Goal: Task Accomplishment & Management: Use online tool/utility

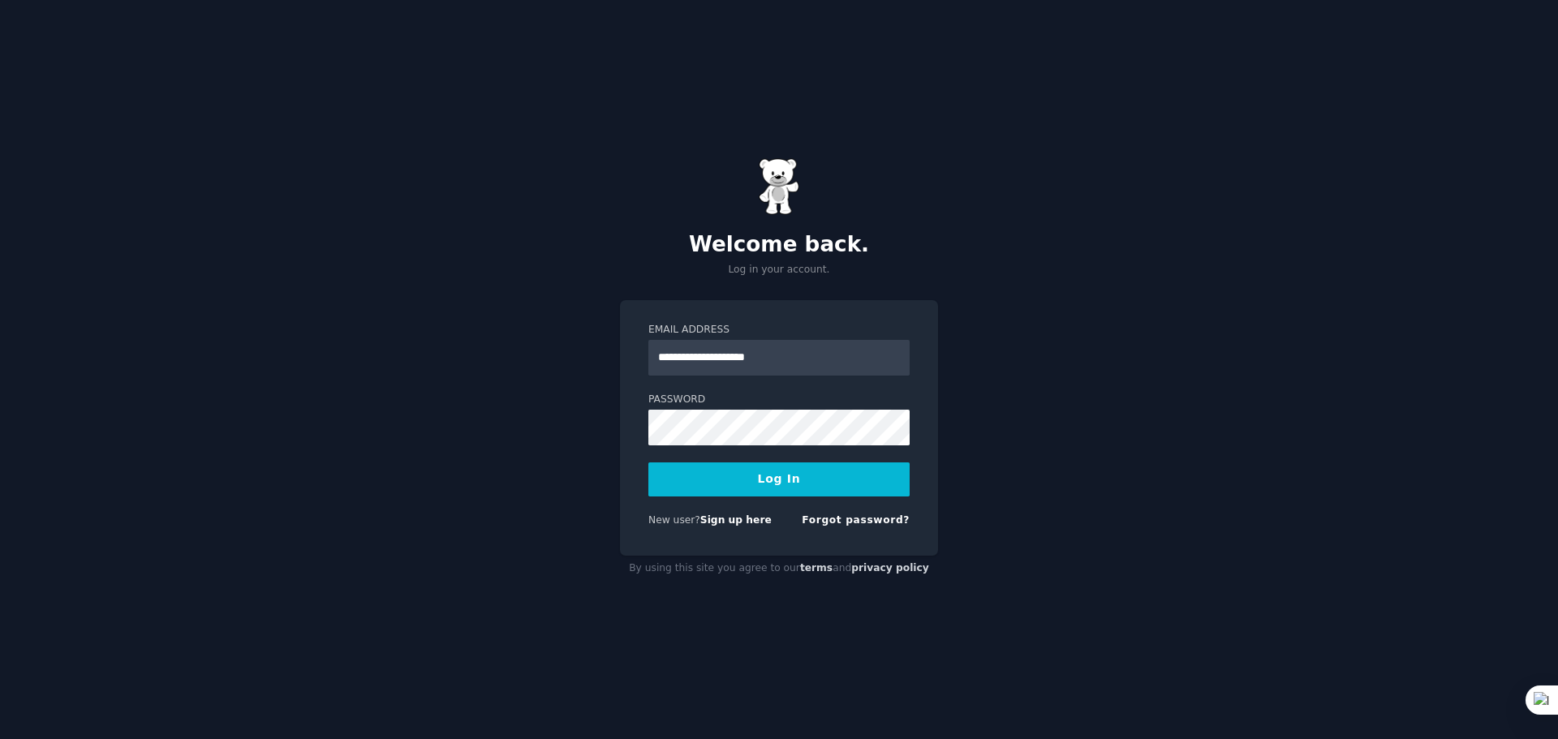
click at [778, 485] on button "Log In" at bounding box center [778, 480] width 261 height 34
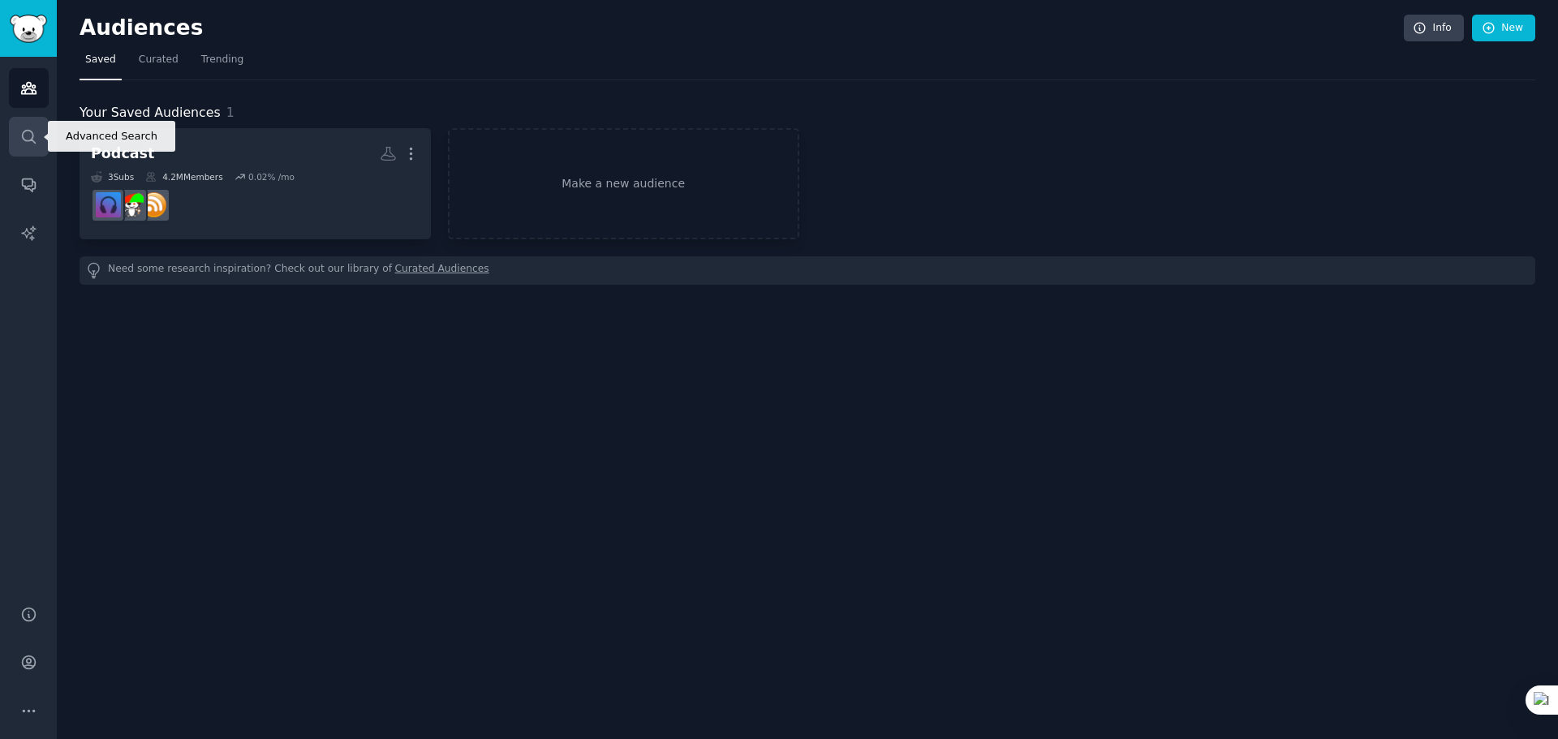
click at [32, 150] on link "Search" at bounding box center [29, 137] width 40 height 40
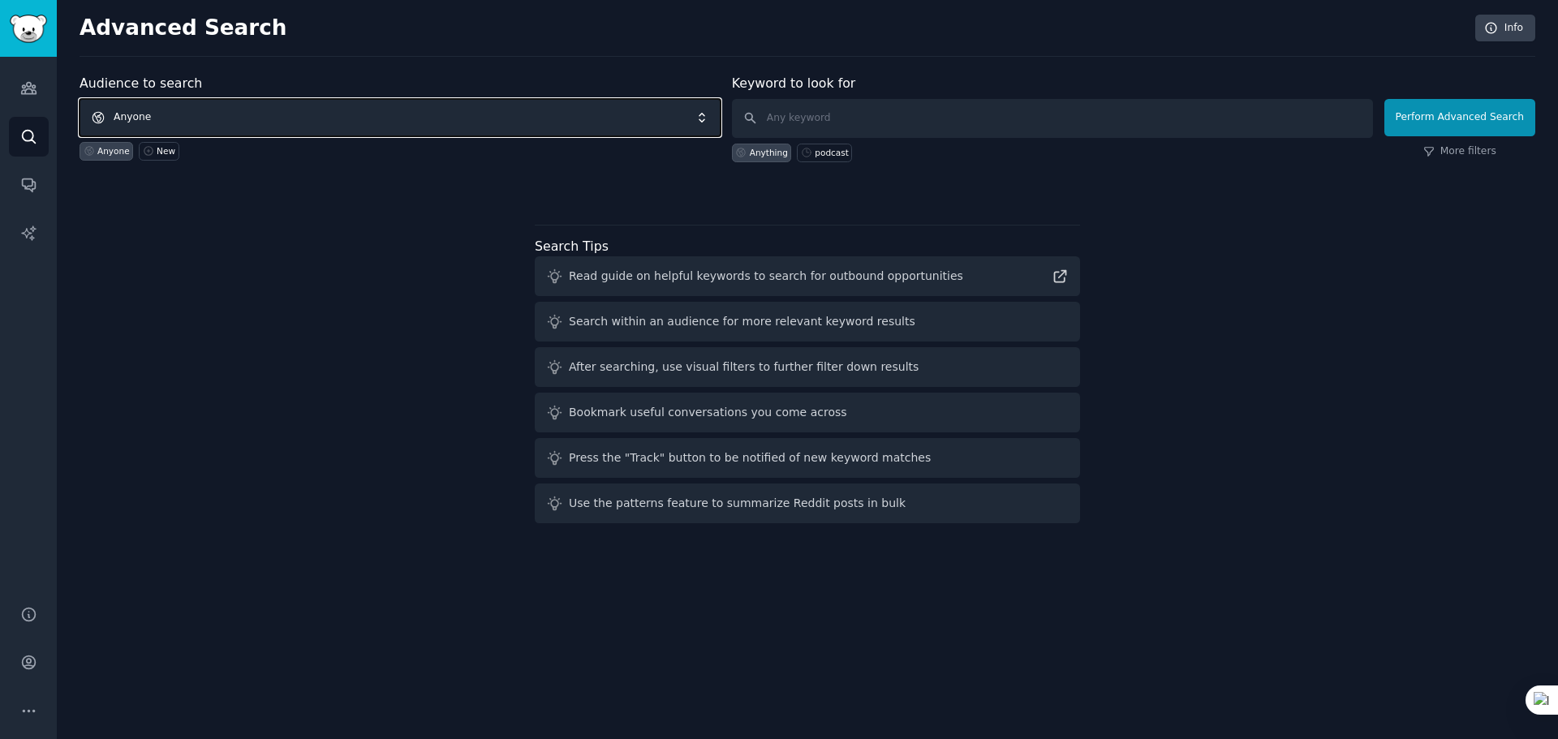
click at [215, 118] on span "Anyone" at bounding box center [400, 117] width 641 height 37
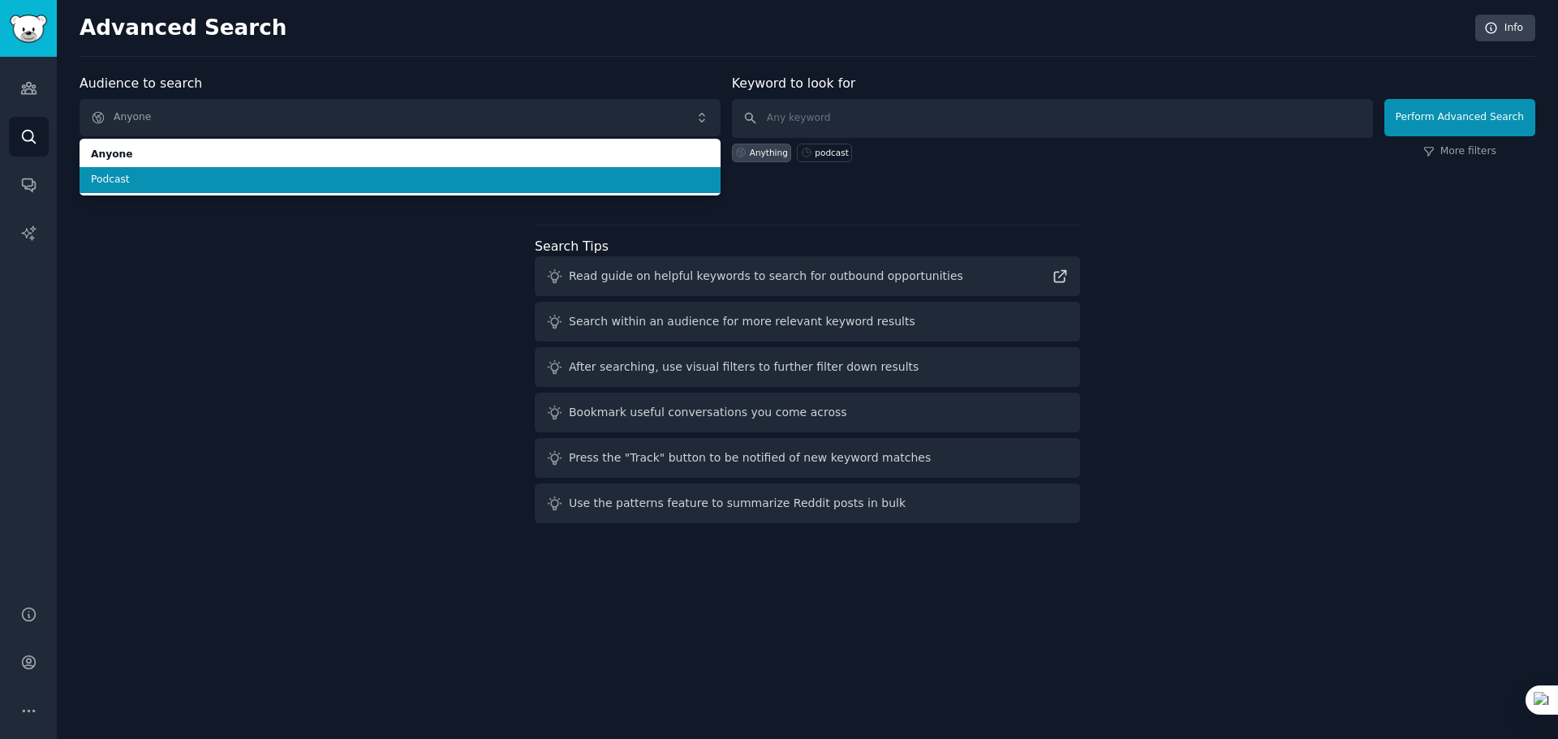
click at [260, 278] on div "Audience to search Anyone Anyone Podcast Anyone New Keyword to look for Anythin…" at bounding box center [808, 302] width 1456 height 456
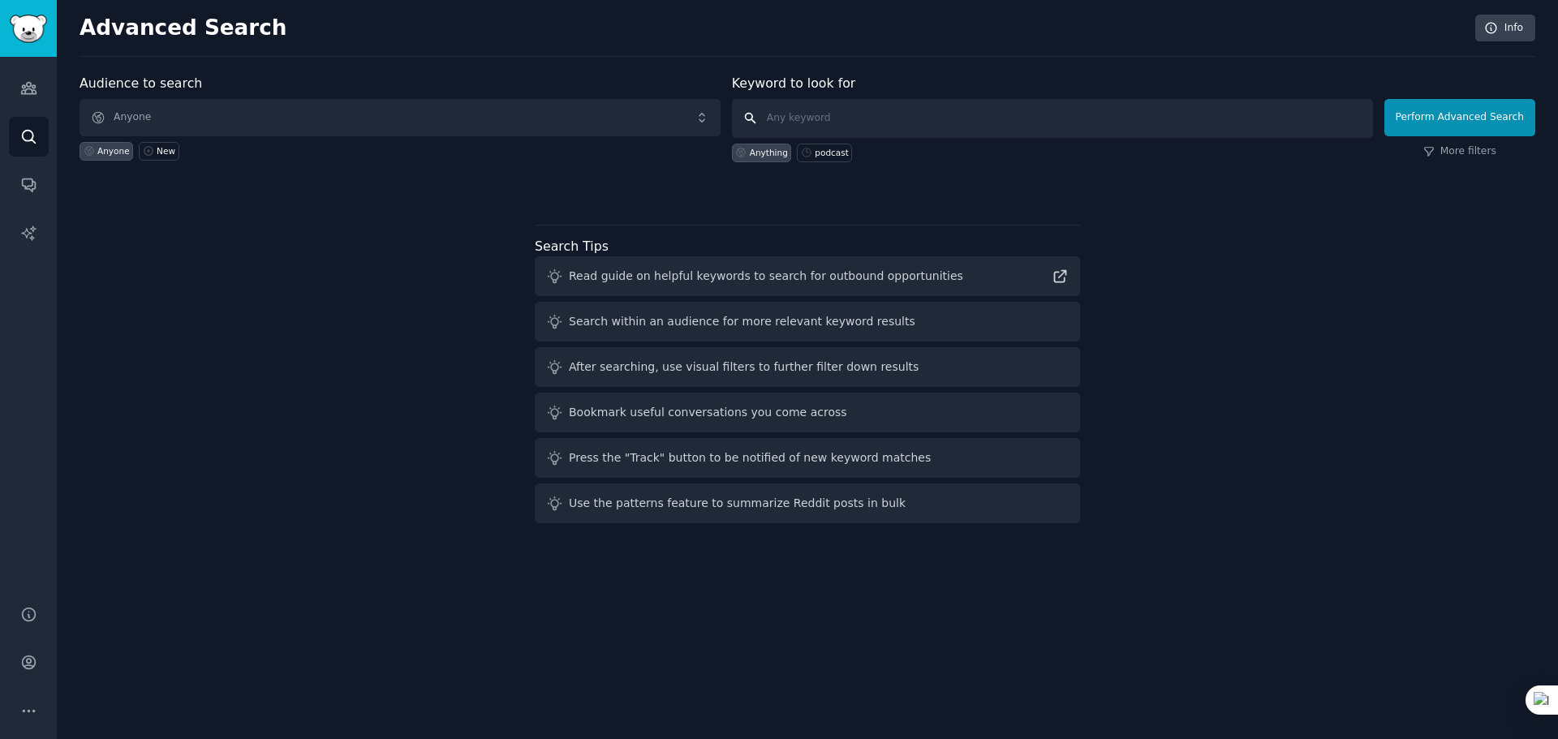
click at [819, 116] on input "text" at bounding box center [1052, 118] width 641 height 39
type input "Accounting"
click button "Perform Advanced Search" at bounding box center [1459, 117] width 151 height 37
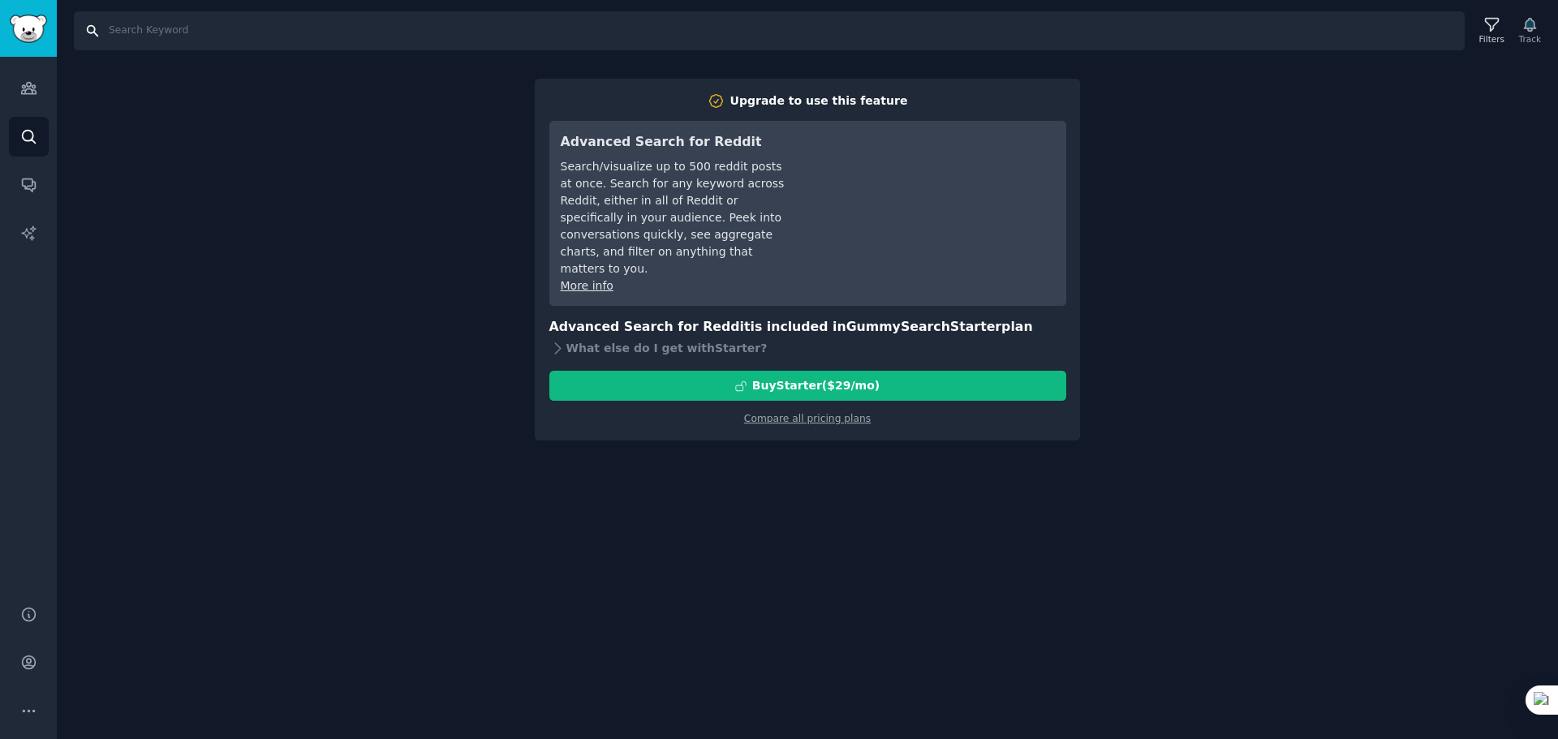
click at [314, 12] on input "Search" at bounding box center [769, 30] width 1391 height 39
type input "Accounting"
click at [256, 30] on input "Accounting" at bounding box center [769, 30] width 1391 height 39
click at [32, 81] on icon "Sidebar" at bounding box center [28, 88] width 17 height 17
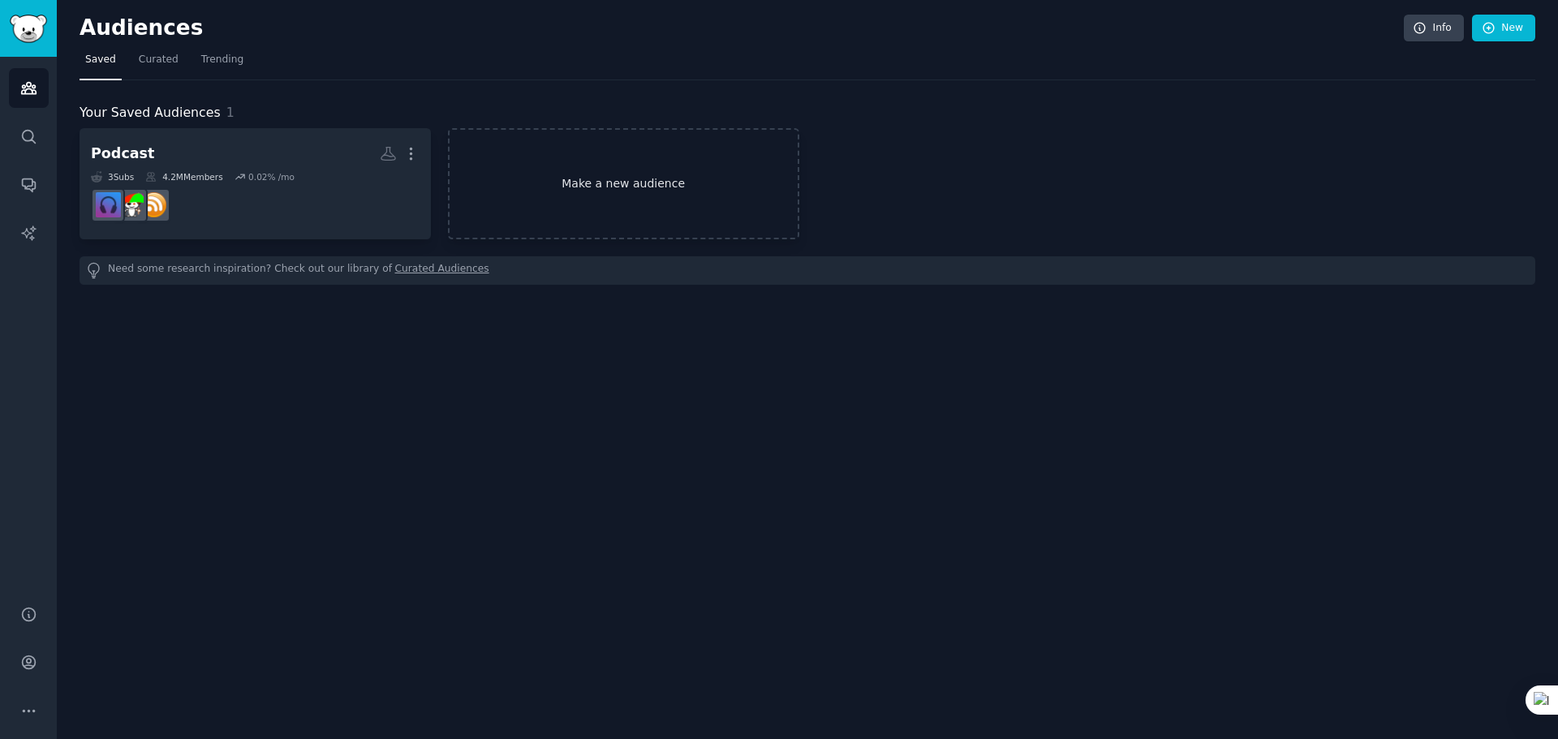
click at [610, 180] on link "Make a new audience" at bounding box center [623, 183] width 351 height 111
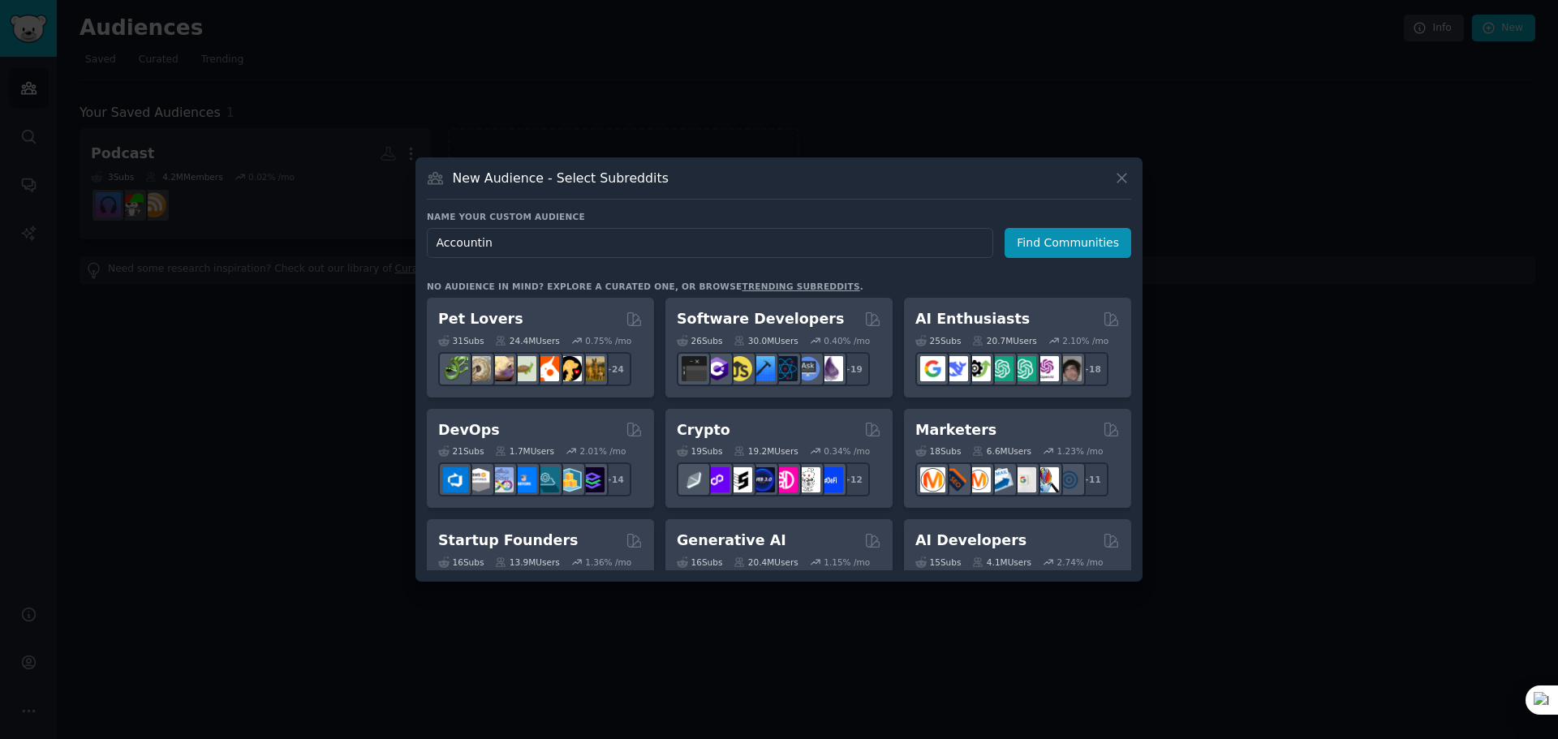
type input "Accounting"
click button "Find Communities" at bounding box center [1068, 243] width 127 height 30
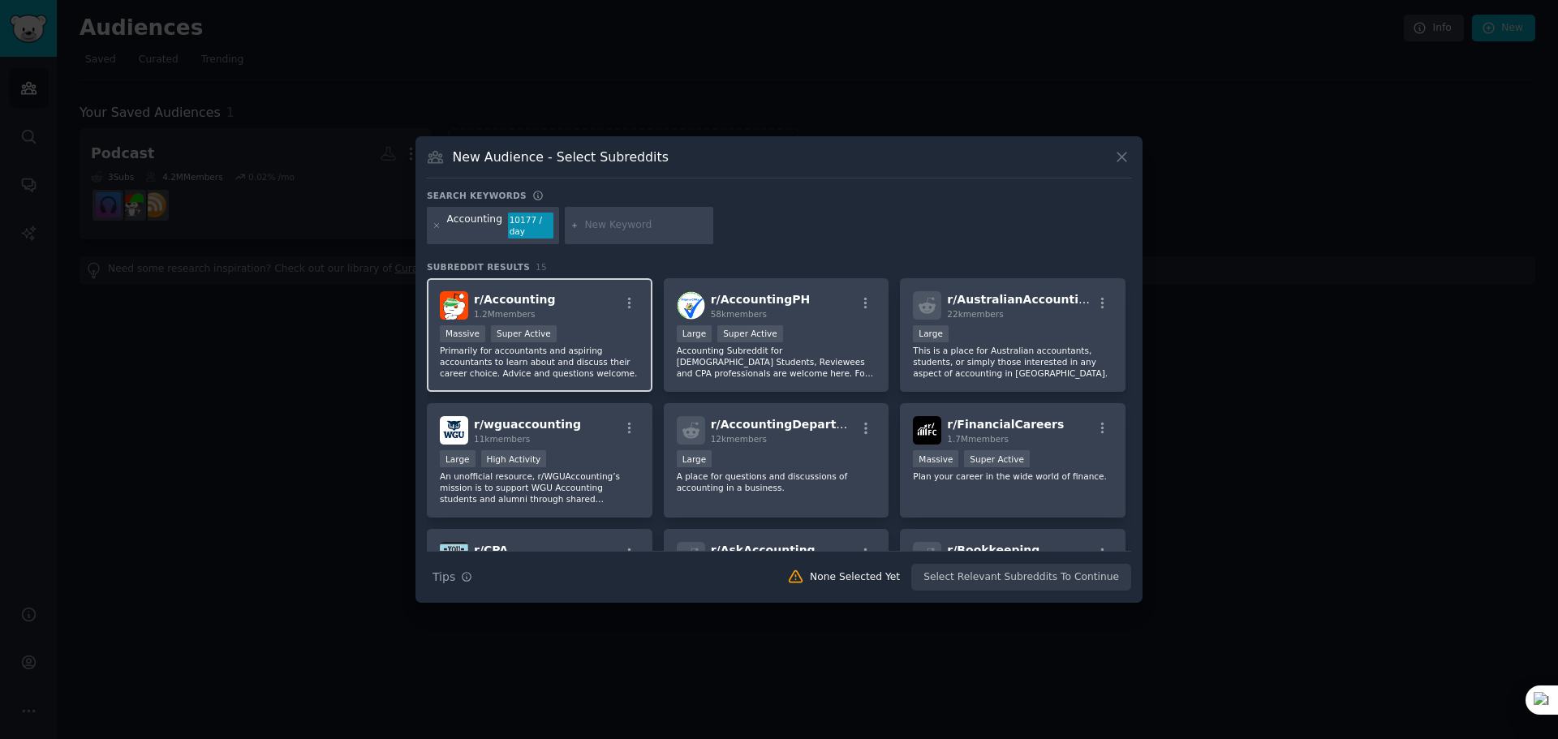
click at [618, 316] on div "r/ Accounting 1.2M members" at bounding box center [540, 305] width 200 height 28
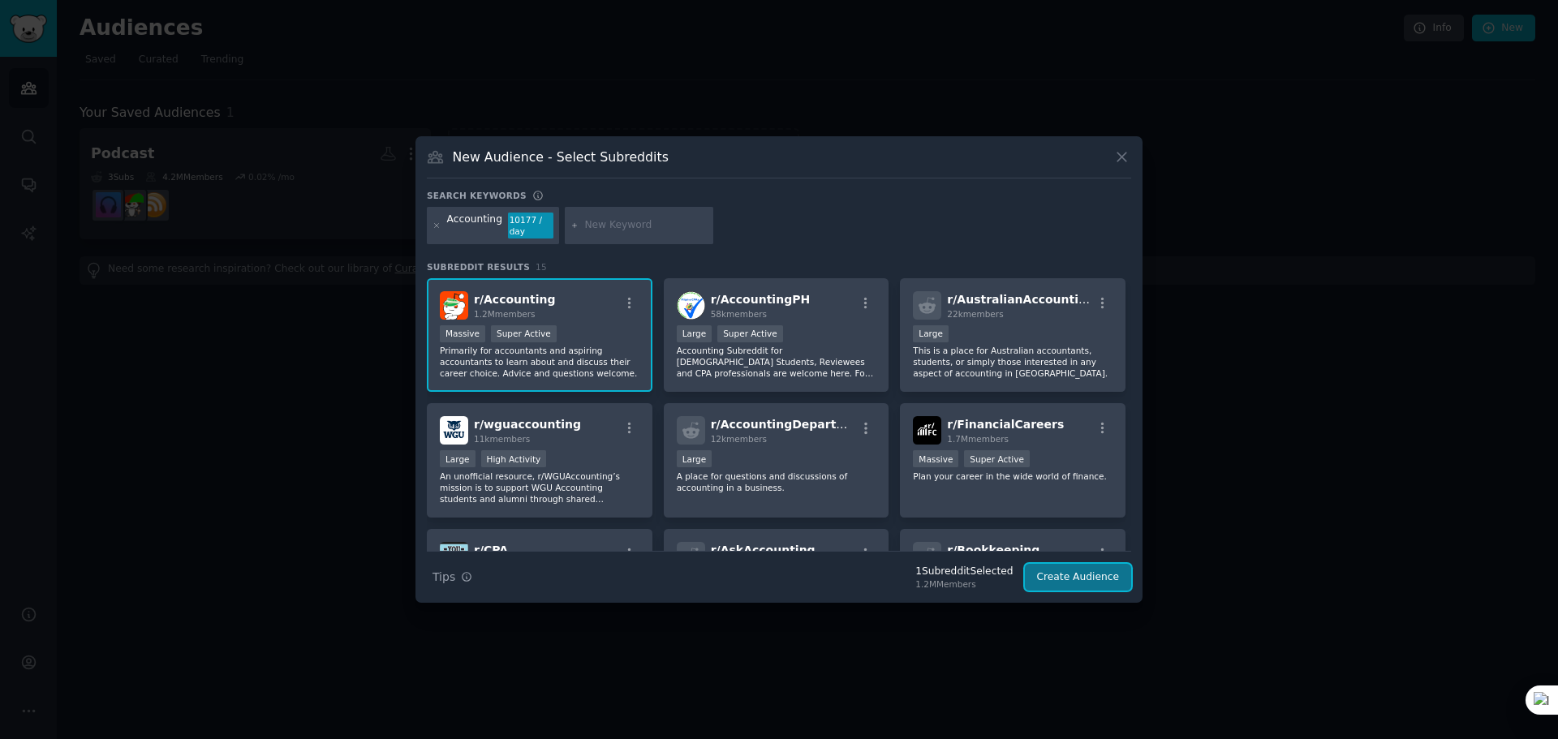
click at [1094, 573] on button "Create Audience" at bounding box center [1078, 578] width 107 height 28
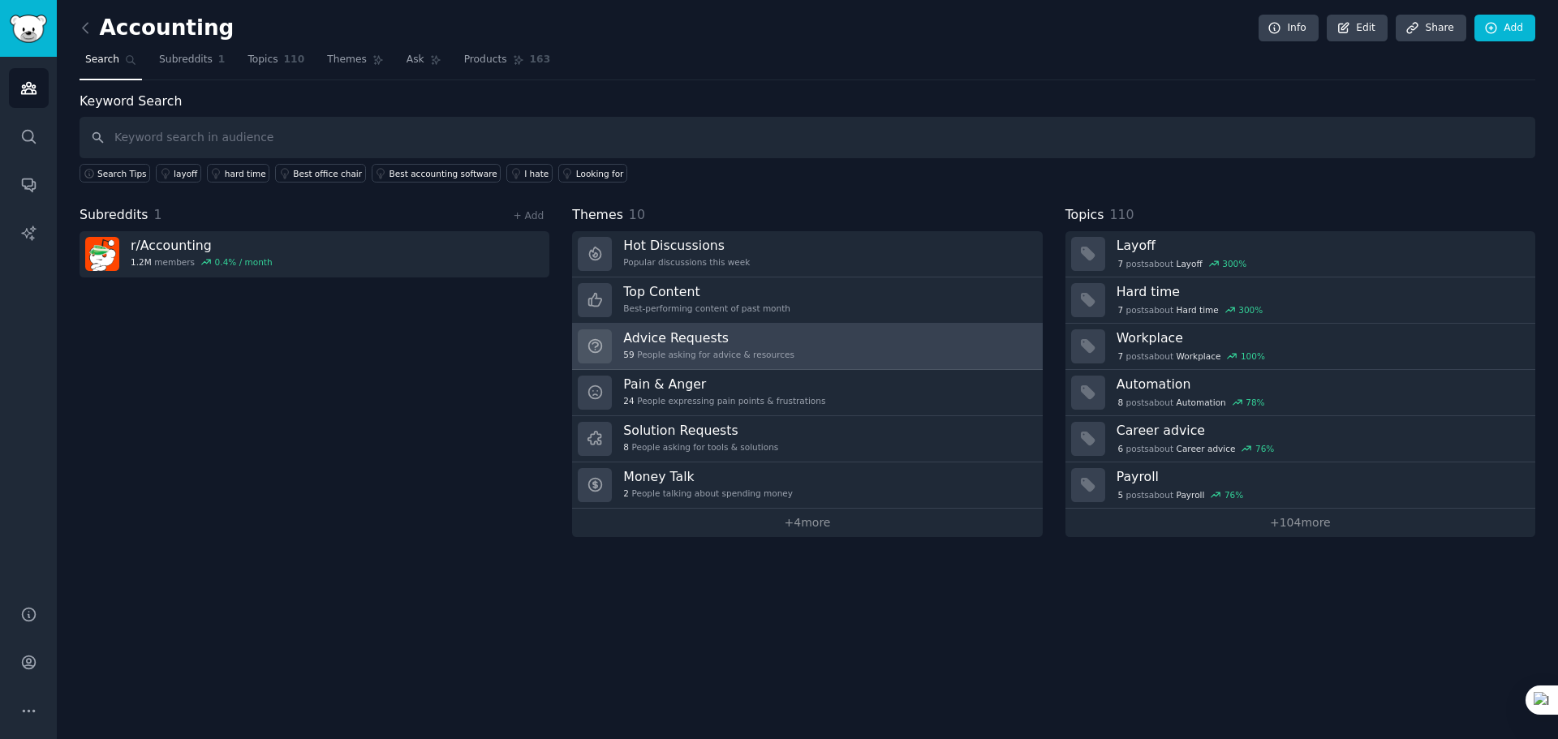
click at [842, 351] on link "Advice Requests 59 People asking for advice & resources" at bounding box center [807, 347] width 470 height 46
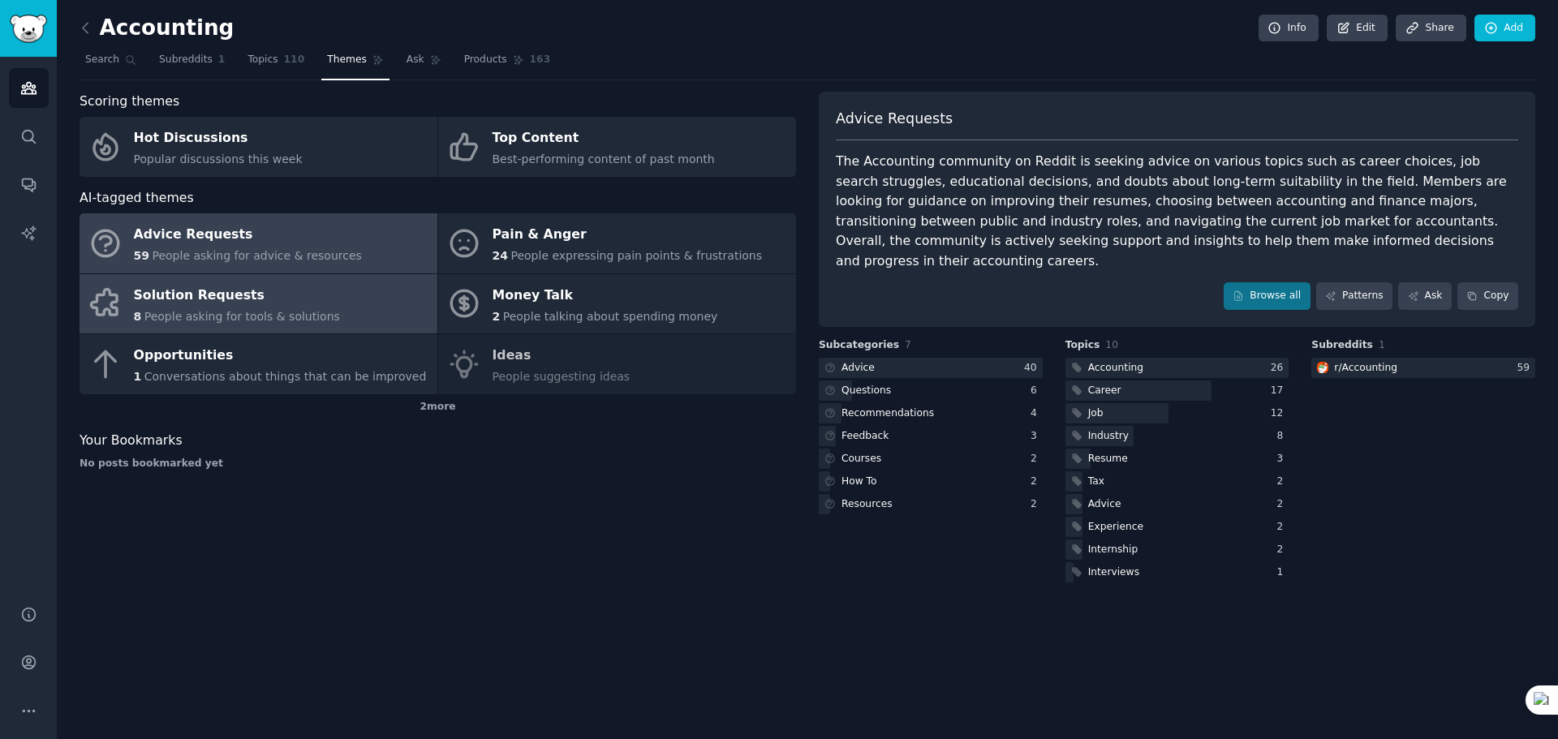
click at [351, 301] on link "Solution Requests 8 People asking for tools & solutions" at bounding box center [259, 304] width 358 height 60
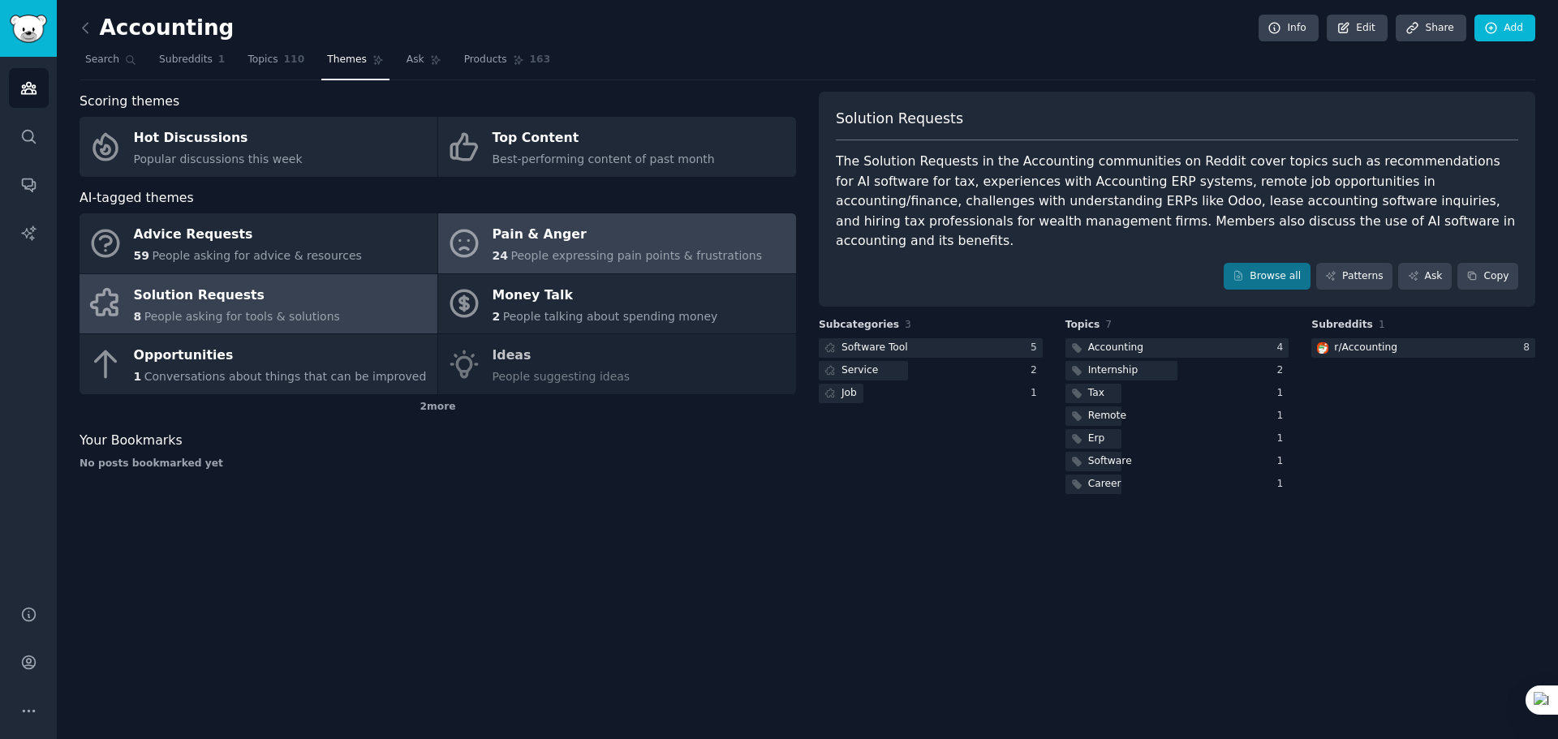
click at [584, 243] on div "Pain & Anger" at bounding box center [628, 235] width 270 height 26
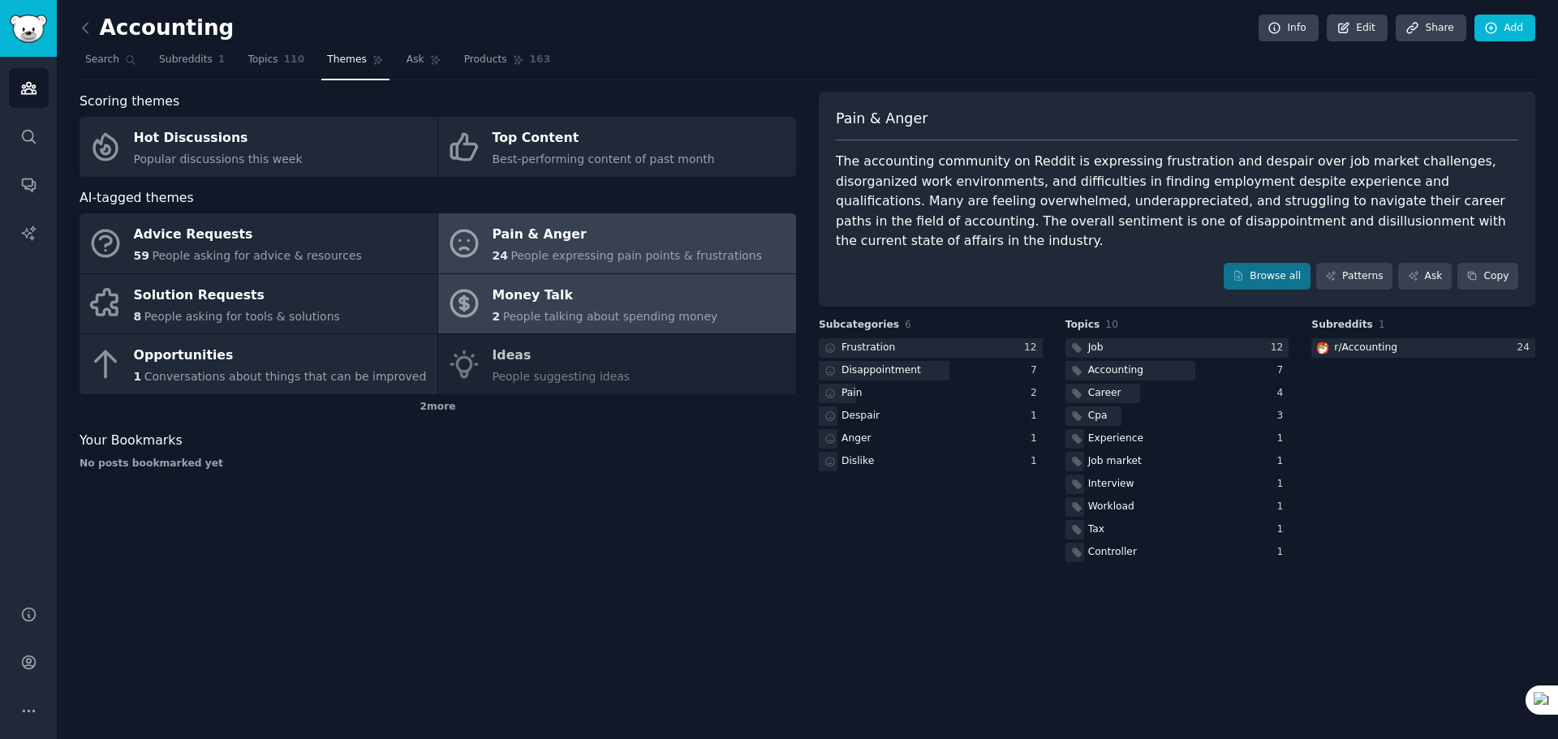
click at [635, 287] on div "Money Talk" at bounding box center [606, 295] width 226 height 26
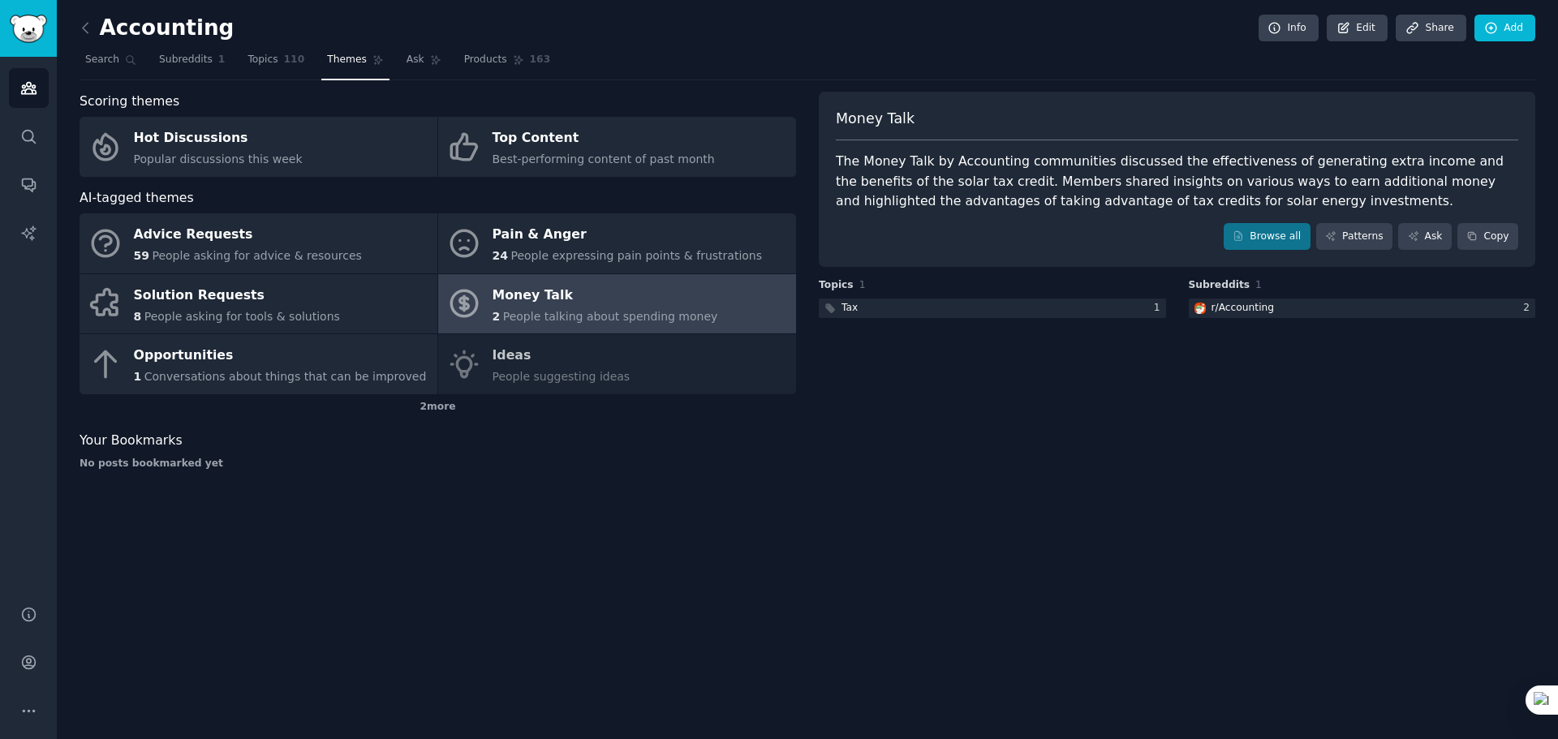
click at [639, 368] on div "Advice Requests 59 People asking for advice & resources Pain & Anger 24 People …" at bounding box center [438, 303] width 717 height 181
click at [577, 356] on div "Advice Requests 59 People asking for advice & resources Pain & Anger 24 People …" at bounding box center [438, 303] width 717 height 181
drag, startPoint x: 653, startPoint y: 433, endPoint x: 565, endPoint y: 385, distance: 100.6
click at [644, 427] on div "Scoring themes Hot Discussions Popular discussions this week Top Content Best-p…" at bounding box center [438, 287] width 717 height 391
click at [543, 367] on div "Advice Requests 59 People asking for advice & resources Pain & Anger 24 People …" at bounding box center [438, 303] width 717 height 181
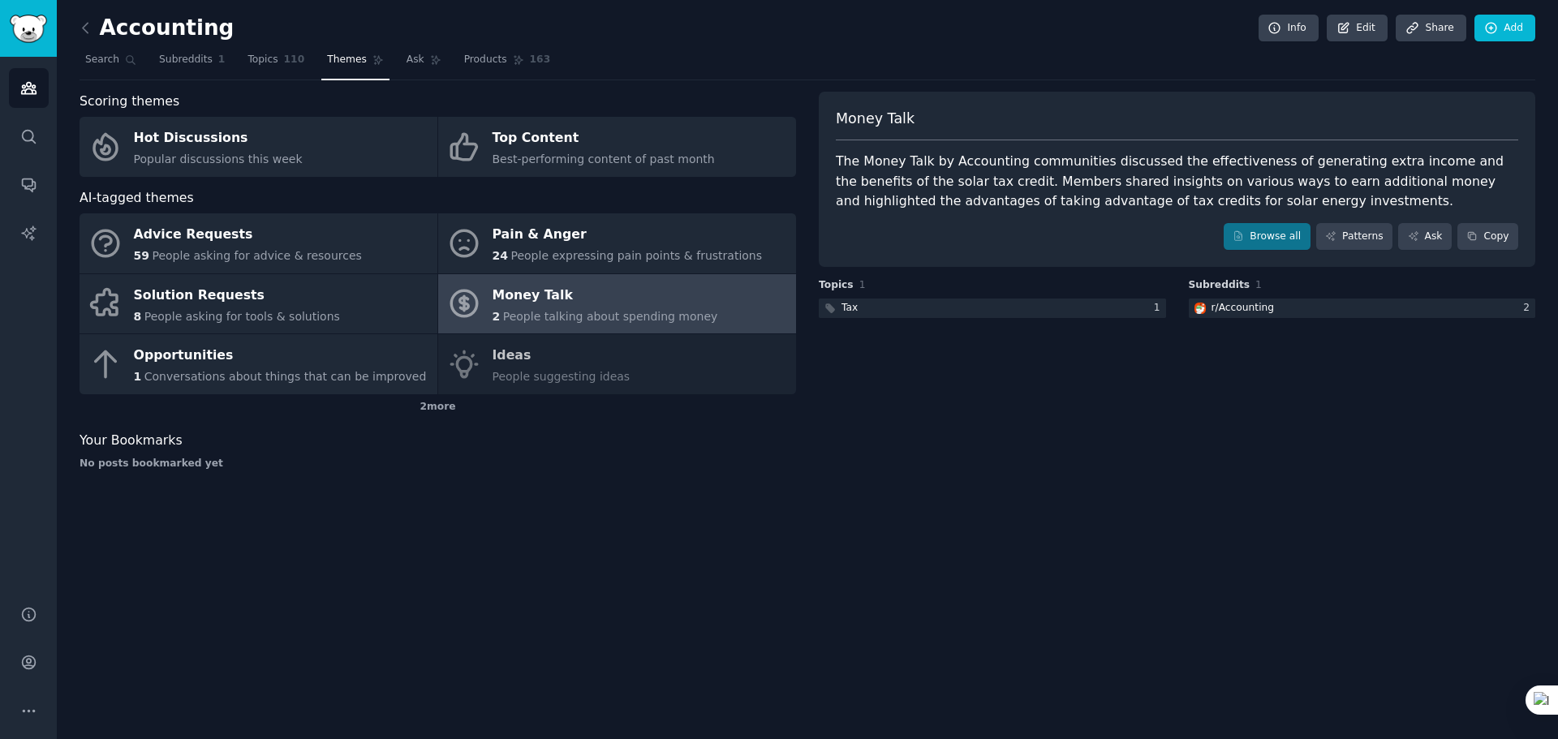
click at [515, 344] on div "Advice Requests 59 People asking for advice & resources Pain & Anger 24 People …" at bounding box center [438, 303] width 717 height 181
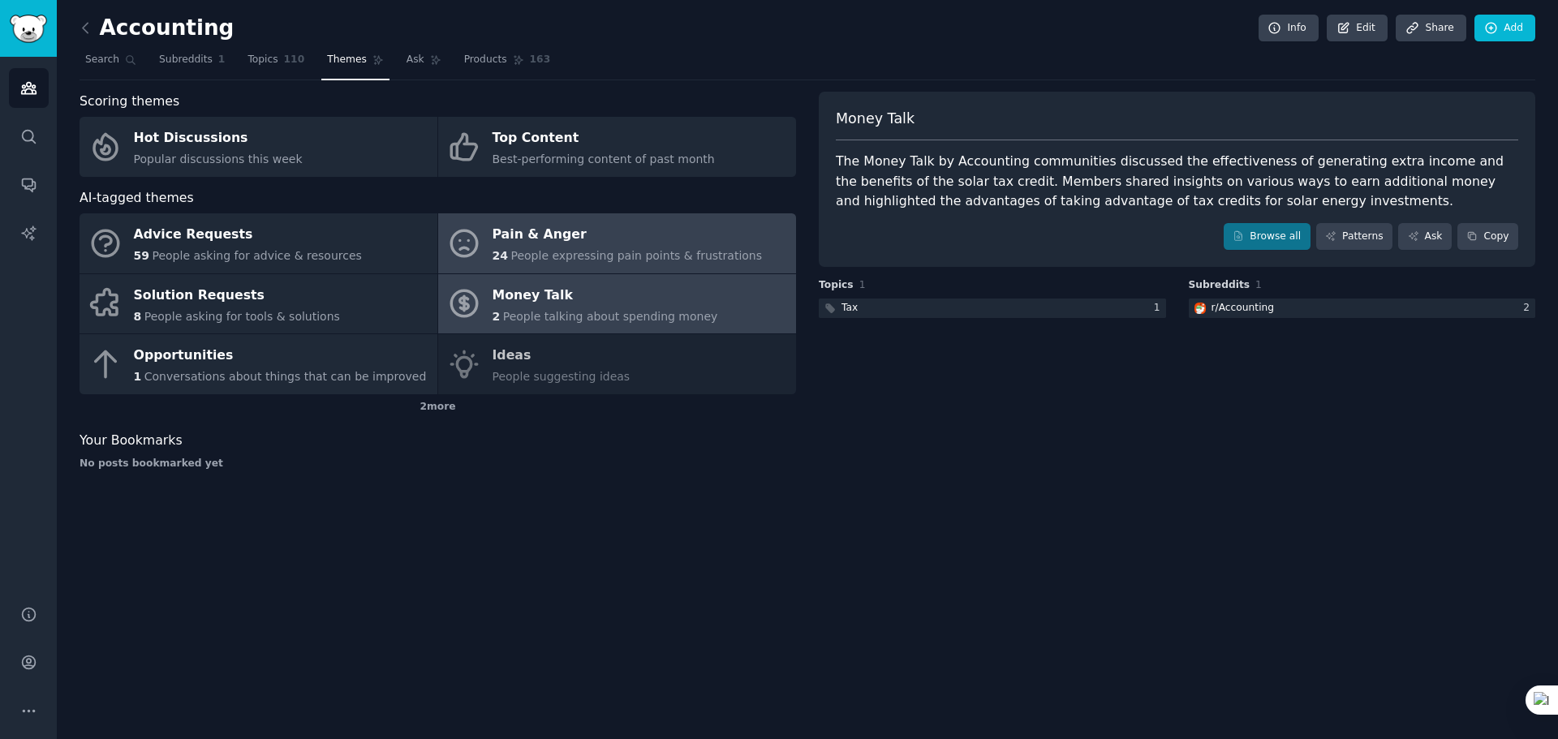
click at [506, 250] on div "24 People expressing pain points & frustrations" at bounding box center [628, 256] width 270 height 17
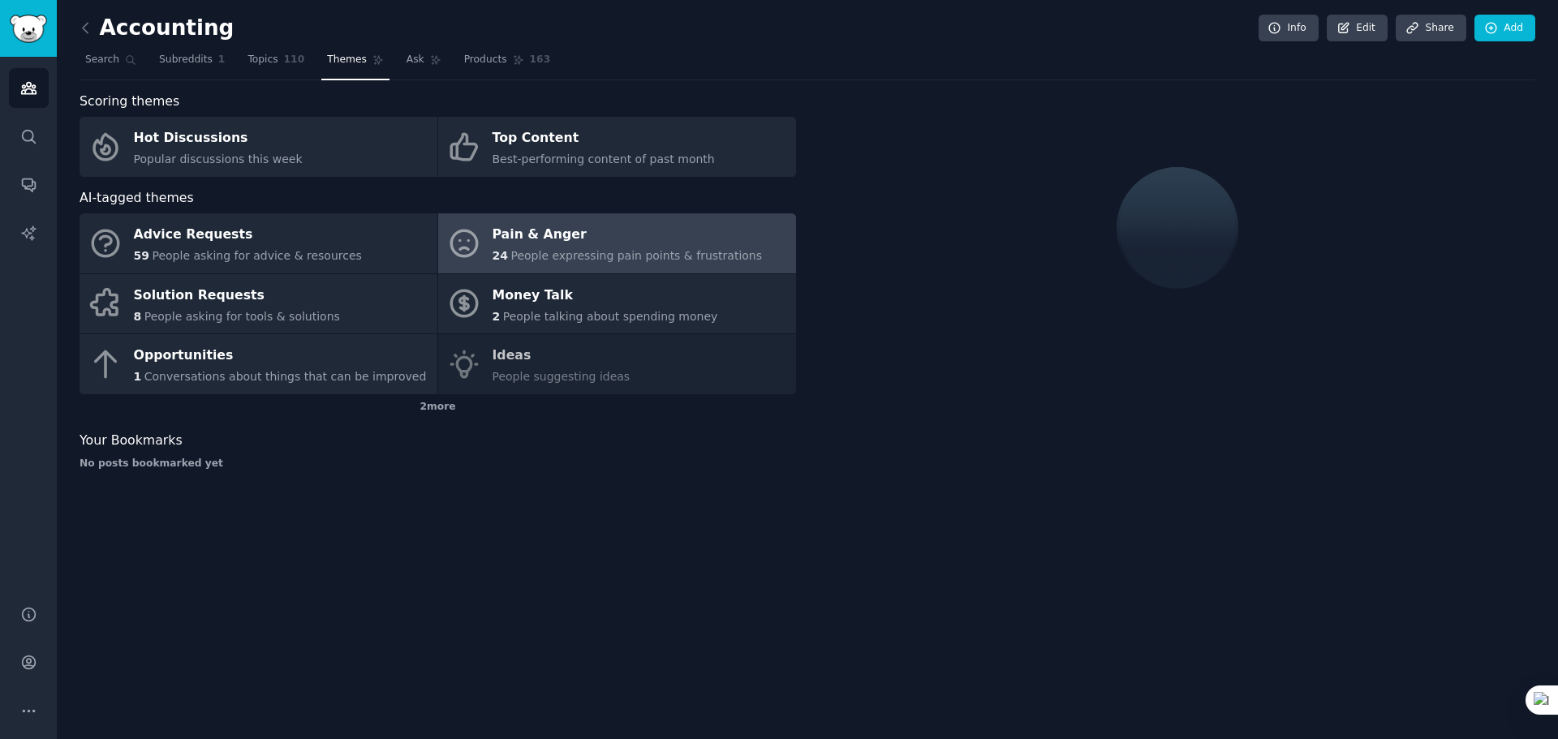
click at [490, 355] on div "Advice Requests 59 People asking for advice & resources Pain & Anger 24 People …" at bounding box center [438, 303] width 717 height 181
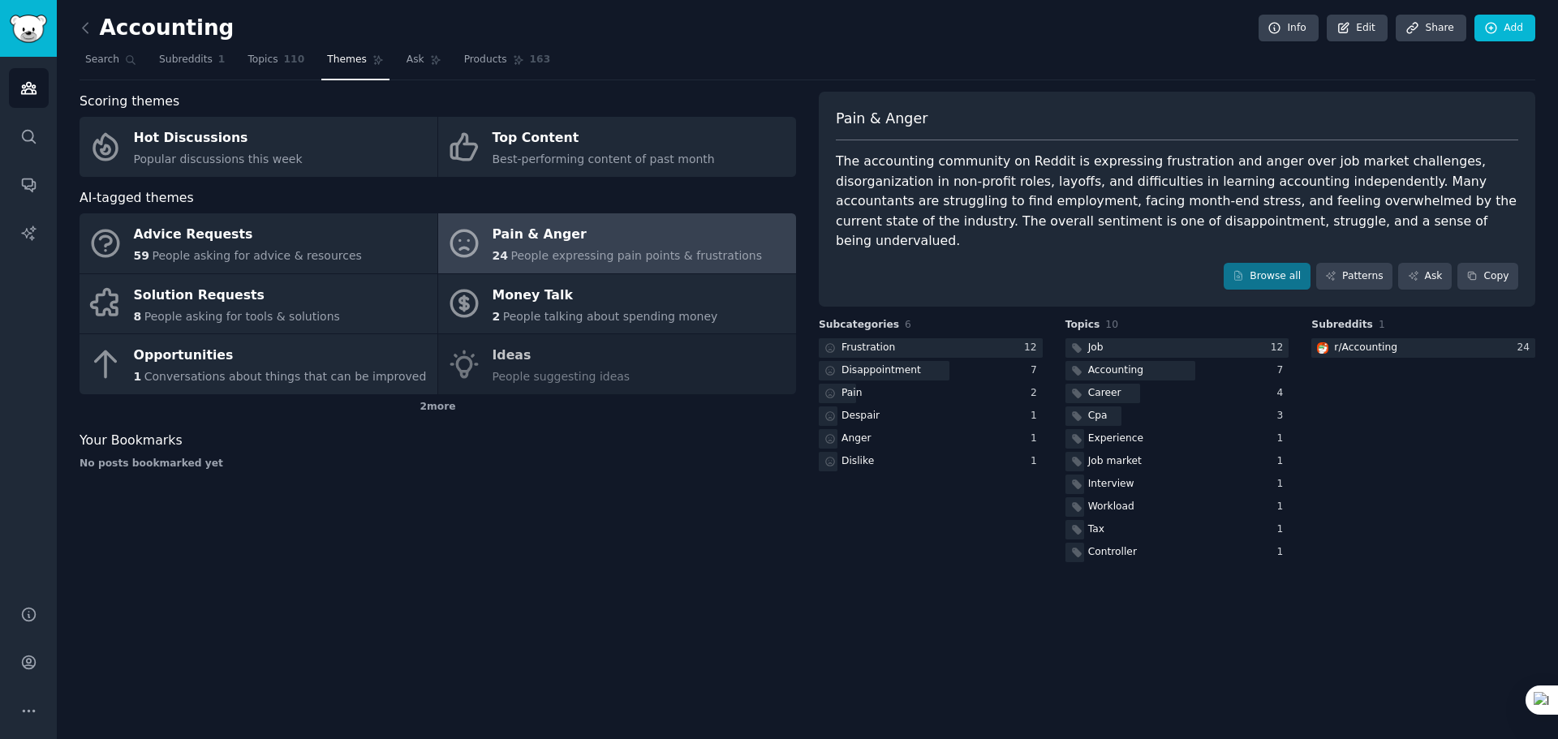
click at [592, 360] on div "Advice Requests 59 People asking for advice & resources Pain & Anger 24 People …" at bounding box center [438, 303] width 717 height 181
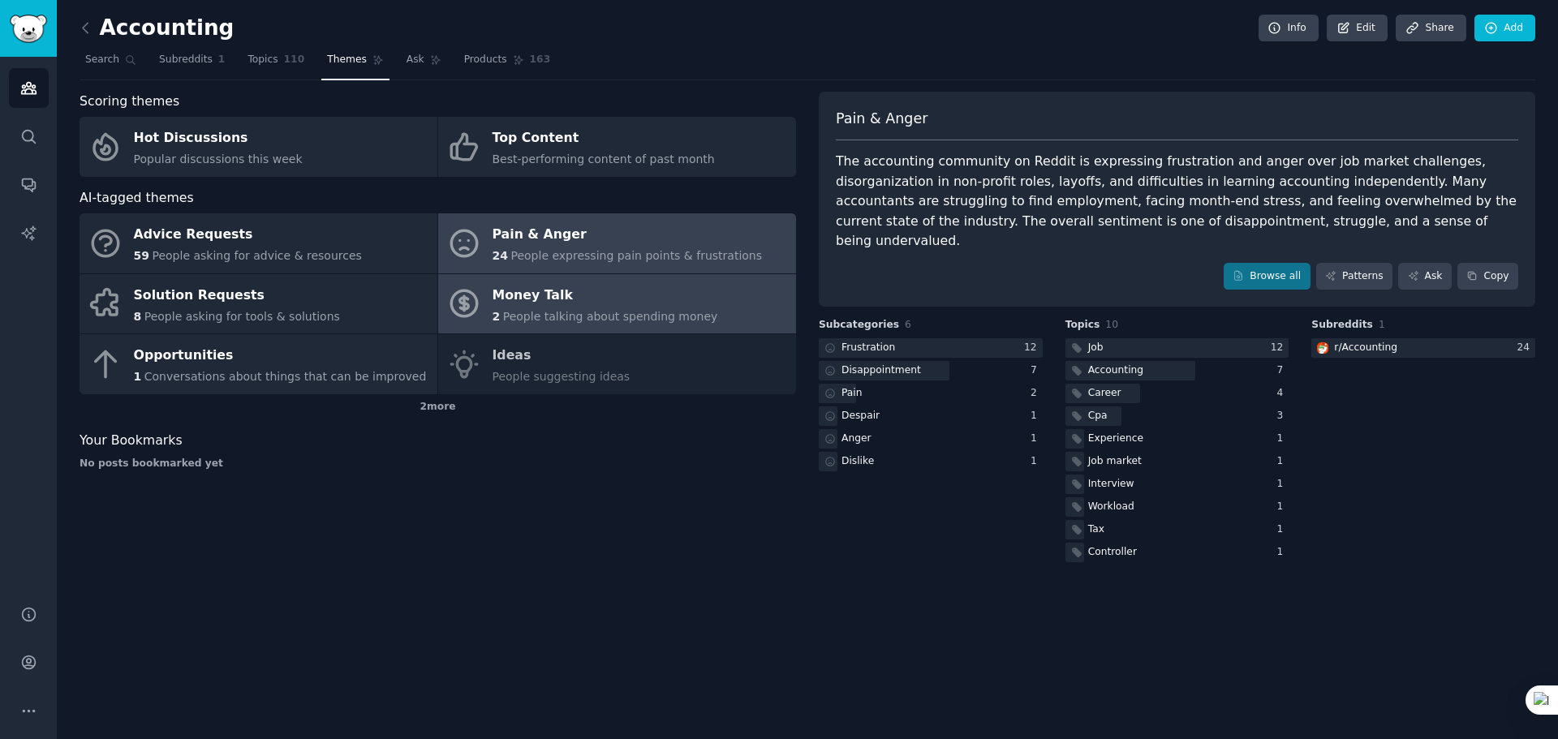
click at [569, 293] on div "Money Talk" at bounding box center [606, 295] width 226 height 26
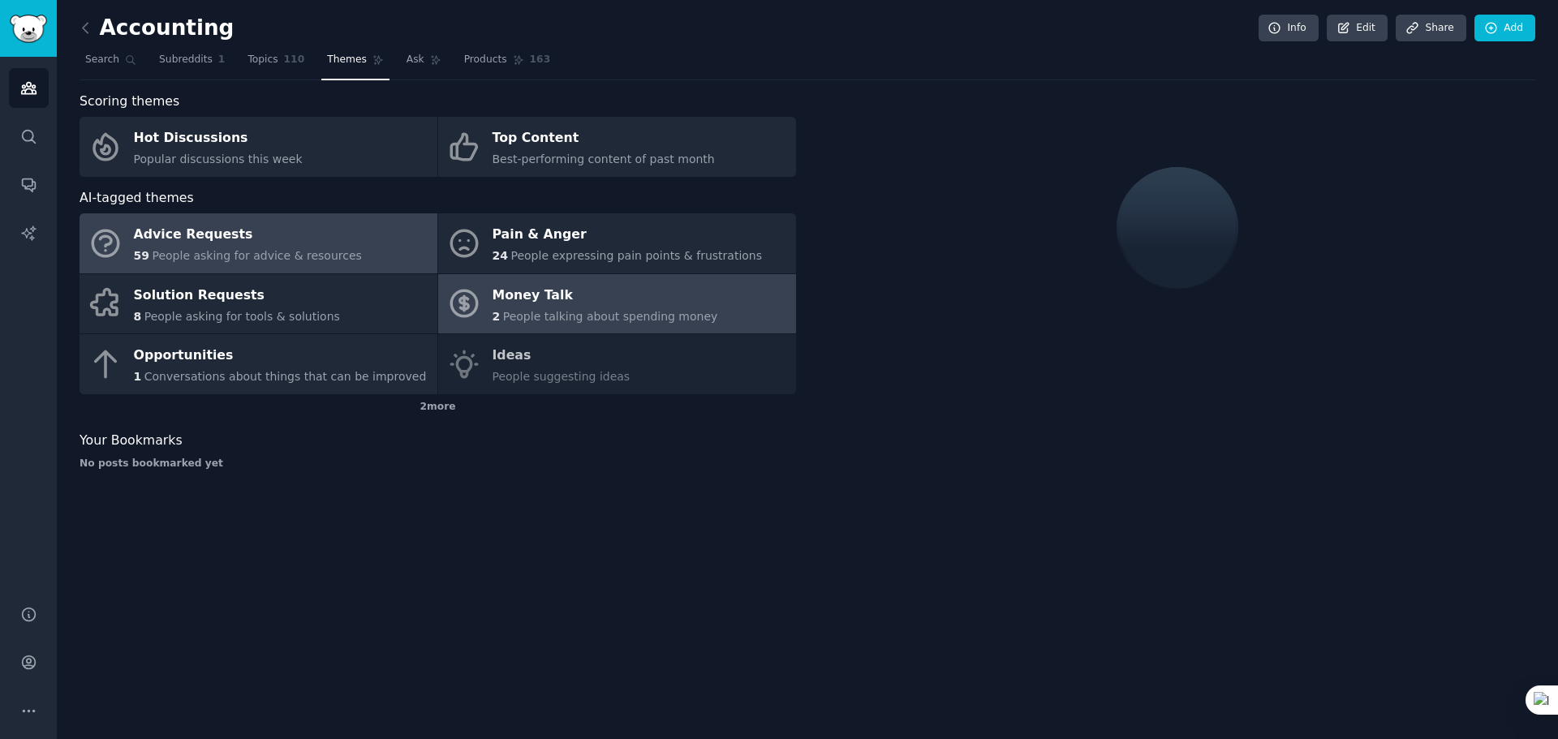
click at [278, 236] on div "Advice Requests" at bounding box center [248, 235] width 228 height 26
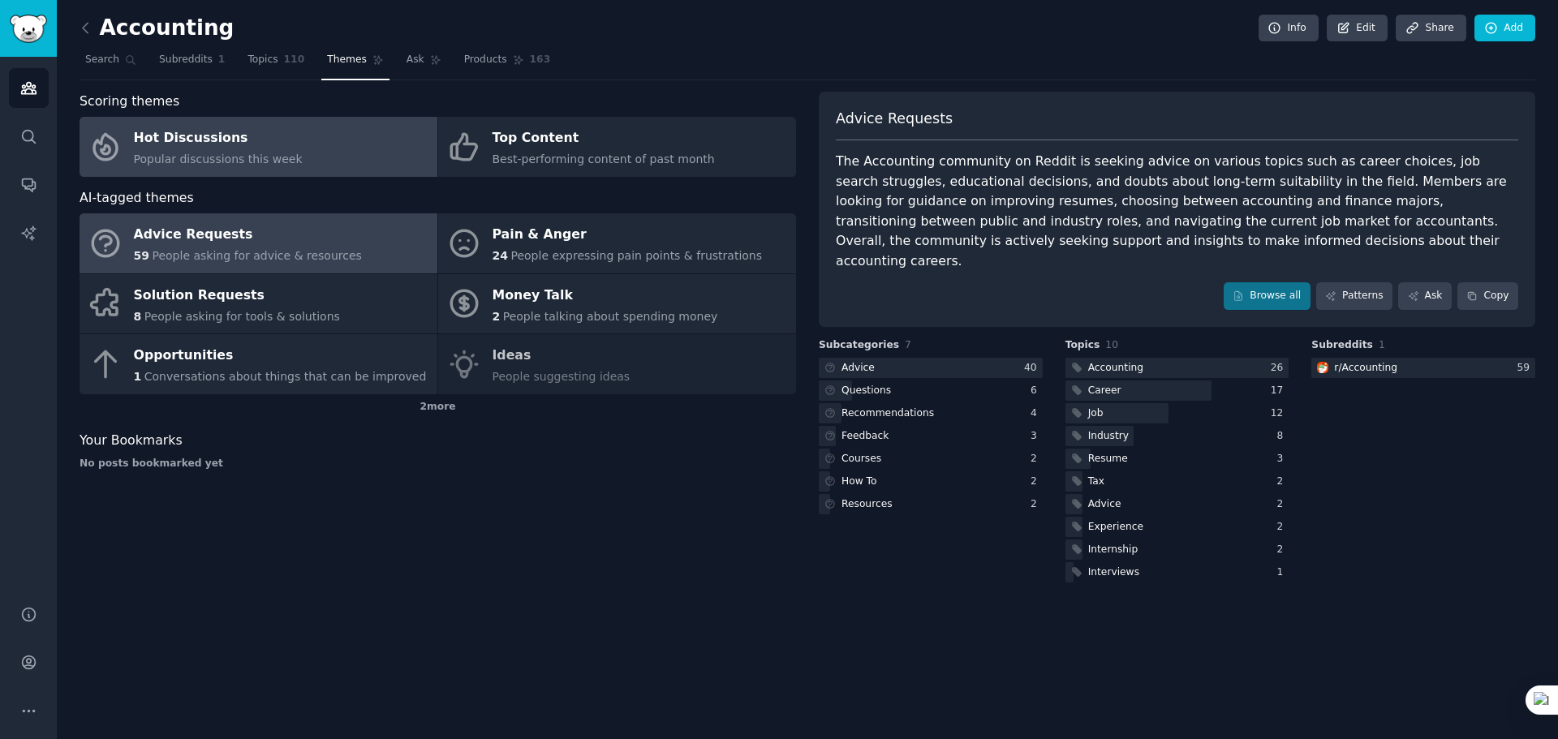
click at [330, 165] on link "Hot Discussions Popular discussions this week" at bounding box center [259, 147] width 358 height 60
